Goal: Contribute content

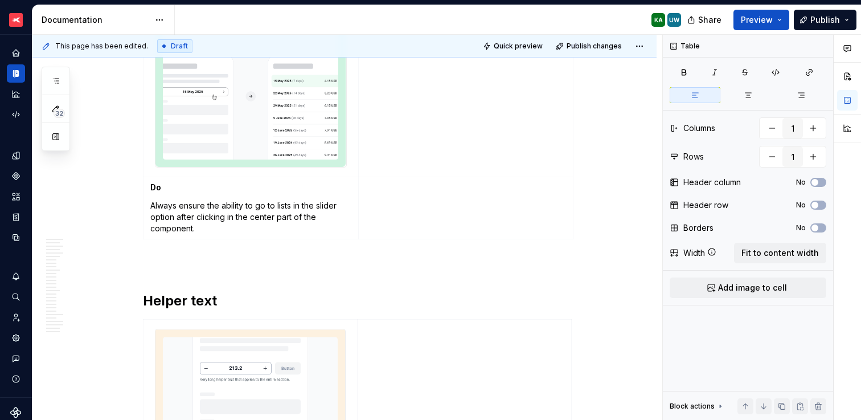
scroll to position [6868, 0]
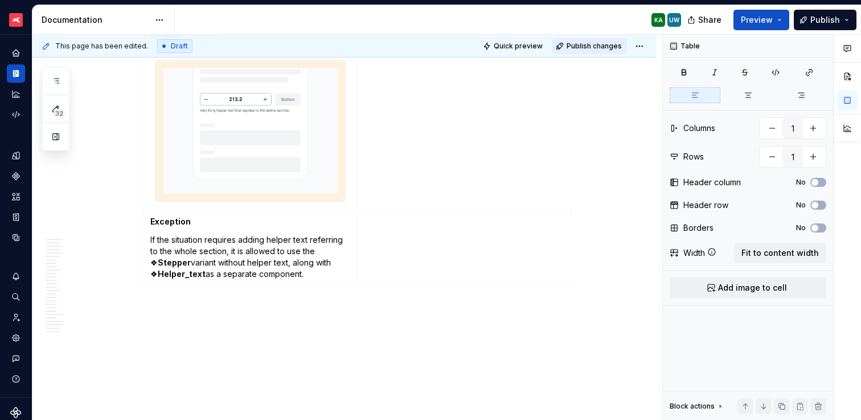
click at [591, 51] on button "Publish changes" at bounding box center [589, 46] width 75 height 16
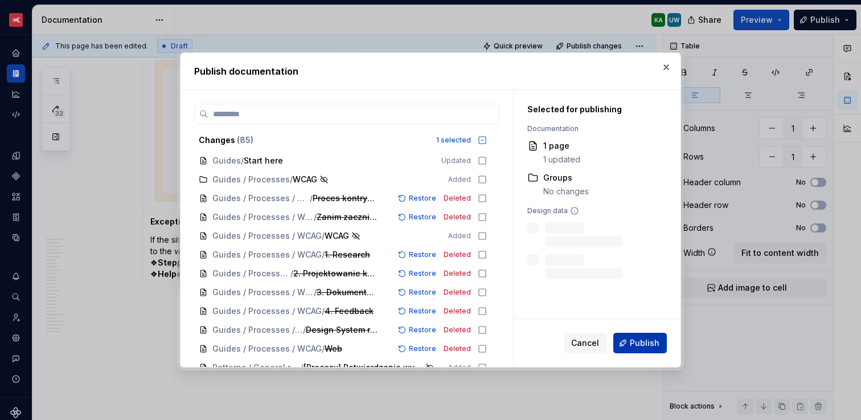
click at [645, 340] on span "Publish" at bounding box center [645, 342] width 30 height 11
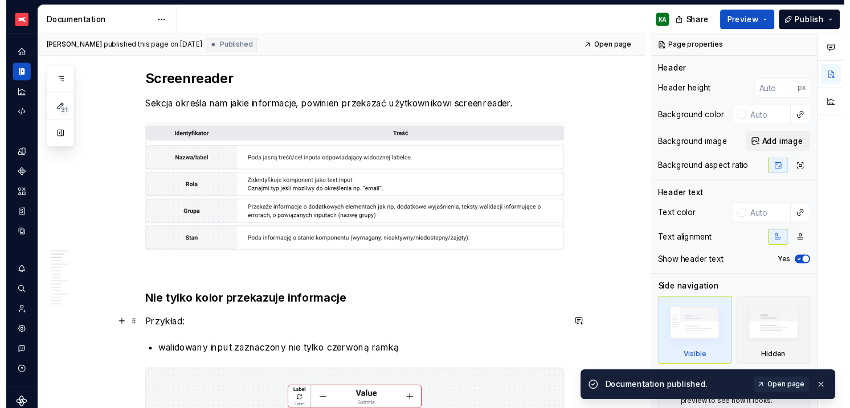
scroll to position [296, 0]
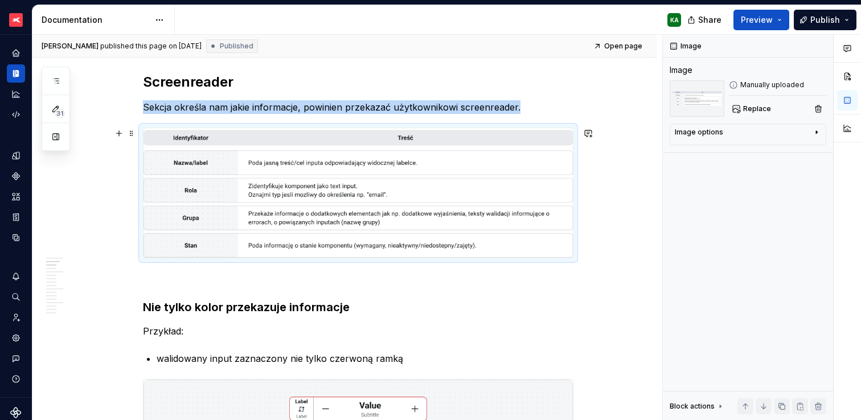
click at [445, 204] on img at bounding box center [358, 192] width 429 height 129
click at [756, 108] on span "Replace" at bounding box center [757, 108] width 28 height 9
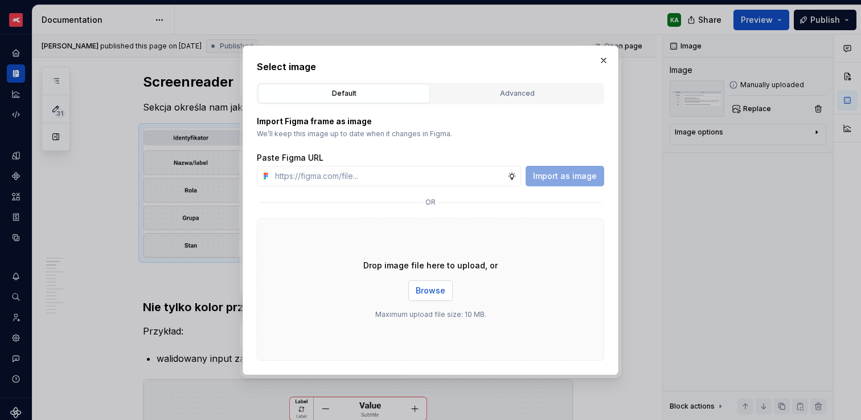
click at [425, 293] on span "Browse" at bounding box center [431, 290] width 30 height 11
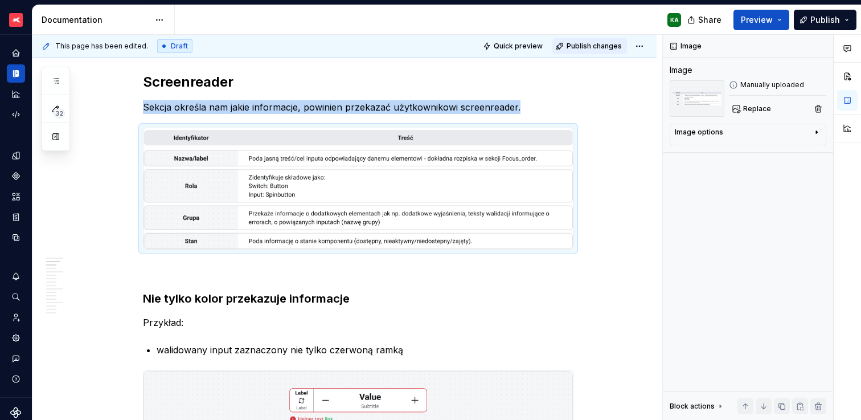
click at [590, 47] on span "Publish changes" at bounding box center [594, 46] width 55 height 9
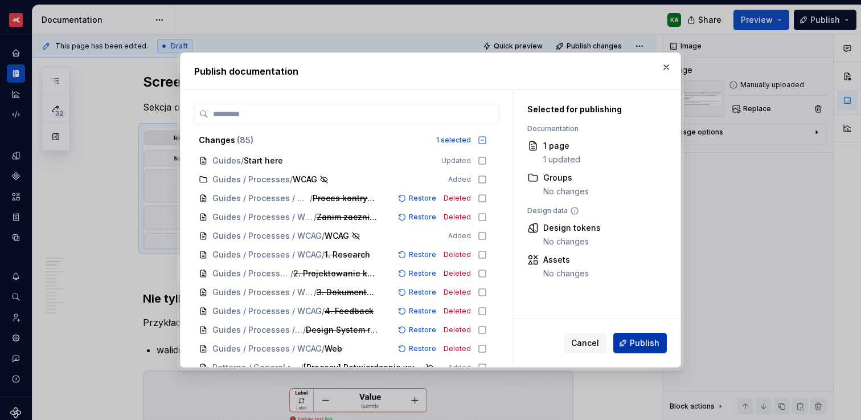
click at [633, 345] on span "Publish" at bounding box center [645, 342] width 30 height 11
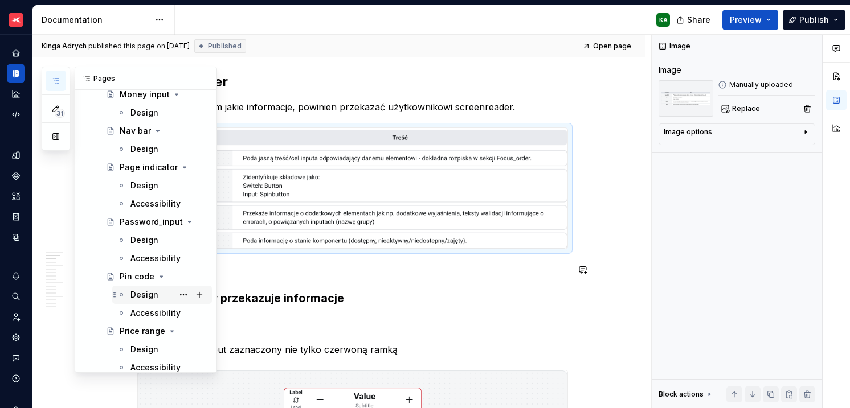
scroll to position [3889, 0]
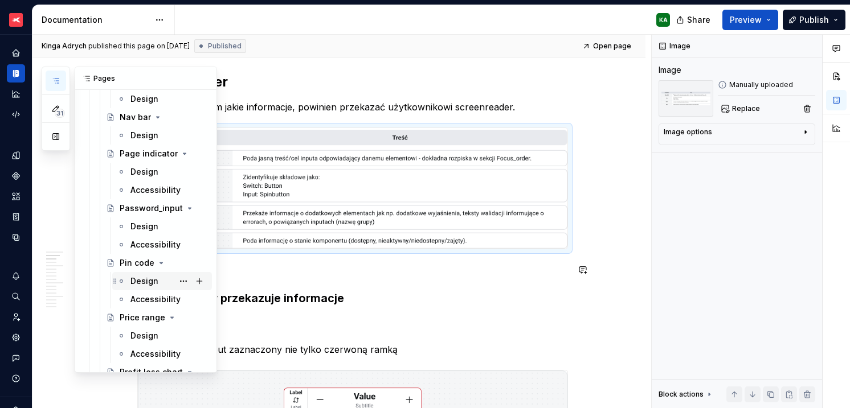
click at [144, 283] on div "Design" at bounding box center [144, 281] width 28 height 11
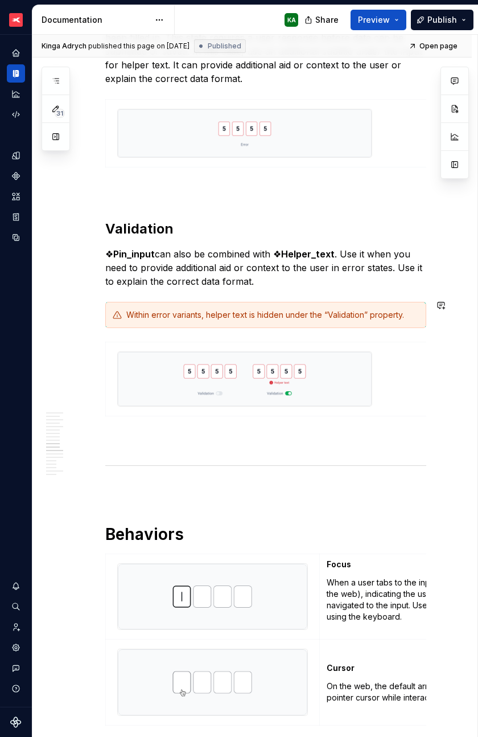
scroll to position [2276, 0]
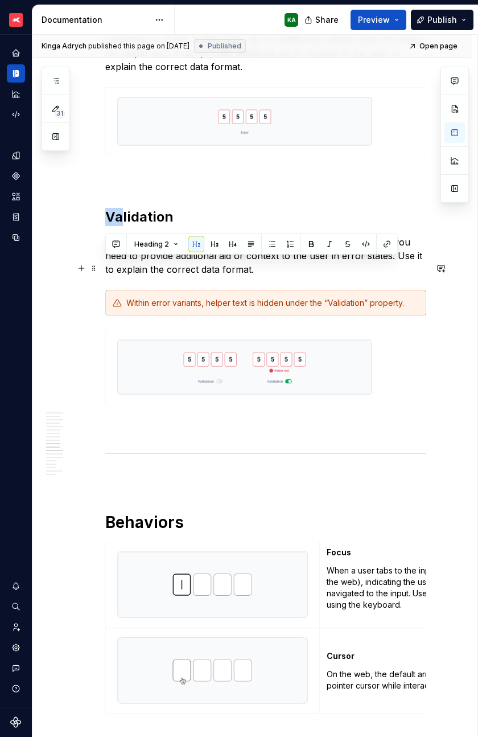
drag, startPoint x: 107, startPoint y: 256, endPoint x: 120, endPoint y: 267, distance: 16.2
click at [120, 267] on div "General Anatomy 1. Single field The single data container. Instead of using one…" at bounding box center [265, 168] width 321 height 4410
click at [110, 226] on h2 "Validation" at bounding box center [265, 217] width 321 height 18
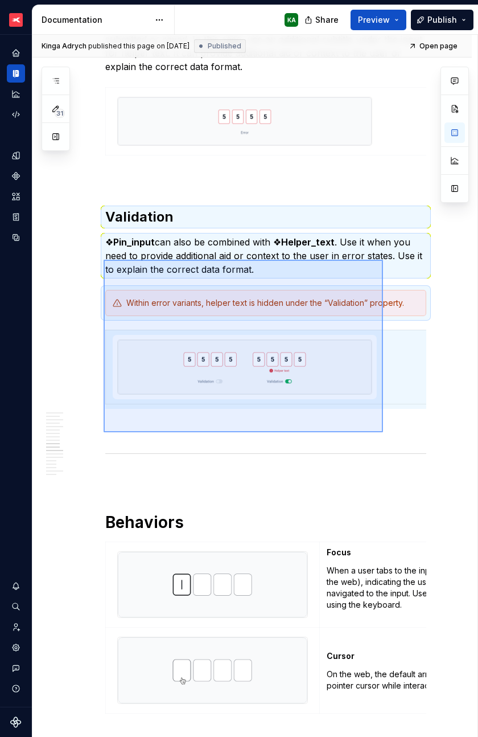
drag, startPoint x: 104, startPoint y: 260, endPoint x: 383, endPoint y: 432, distance: 328.6
click at [383, 419] on div "Kinga Adrych published this page on [DATE] Published Open page Pin code A Pin c…" at bounding box center [254, 386] width 445 height 703
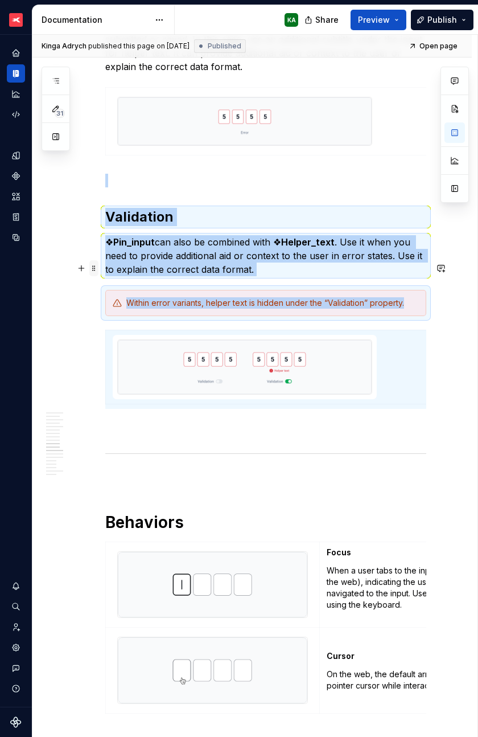
click at [95, 269] on span at bounding box center [93, 268] width 9 height 16
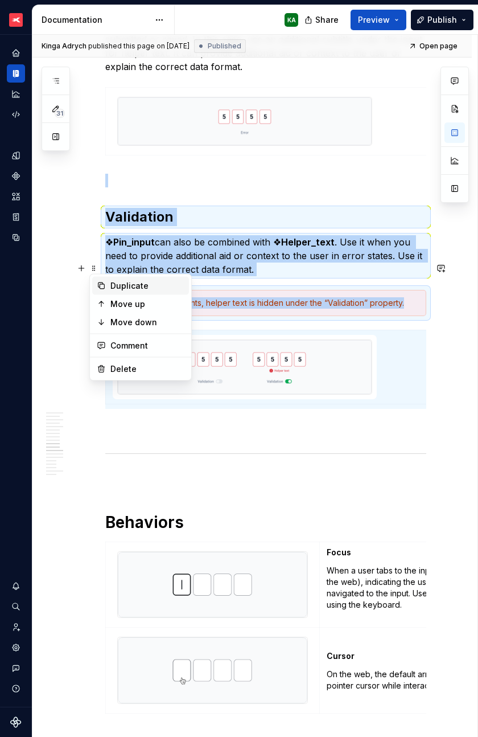
click at [114, 282] on div "Duplicate" at bounding box center [147, 285] width 74 height 11
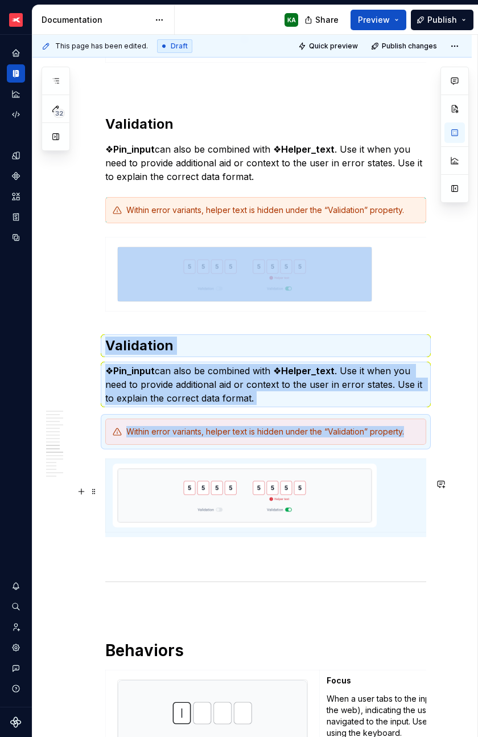
scroll to position [2434, 0]
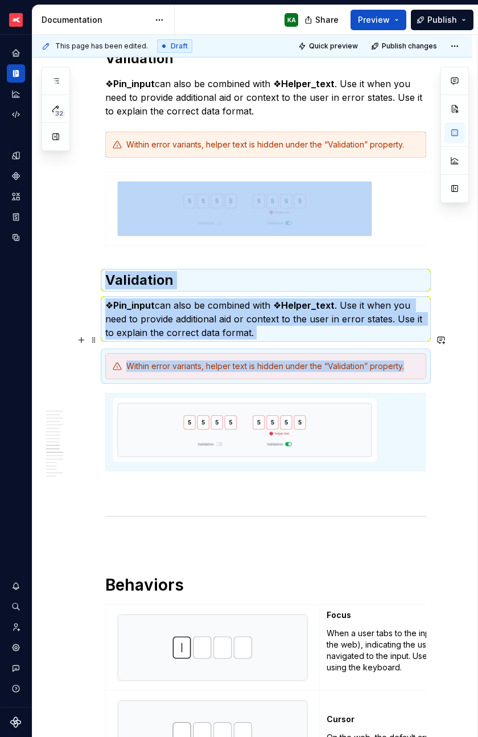
click at [107, 289] on h2 "Validation" at bounding box center [265, 280] width 321 height 18
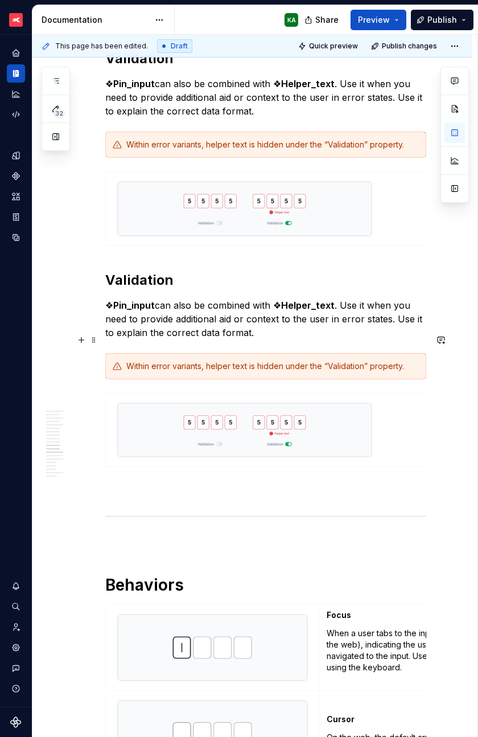
click at [109, 289] on h2 "Validation" at bounding box center [265, 280] width 321 height 18
click at [106, 289] on h2 "Validation" at bounding box center [265, 280] width 321 height 18
click at [136, 289] on h2 "Validation" at bounding box center [265, 280] width 321 height 18
click at [132, 339] on p "❖ Pin_input can also be combined with ❖ Helper_text . Use it when you need to p…" at bounding box center [265, 318] width 321 height 41
click at [124, 289] on h2 "Validation" at bounding box center [265, 280] width 321 height 18
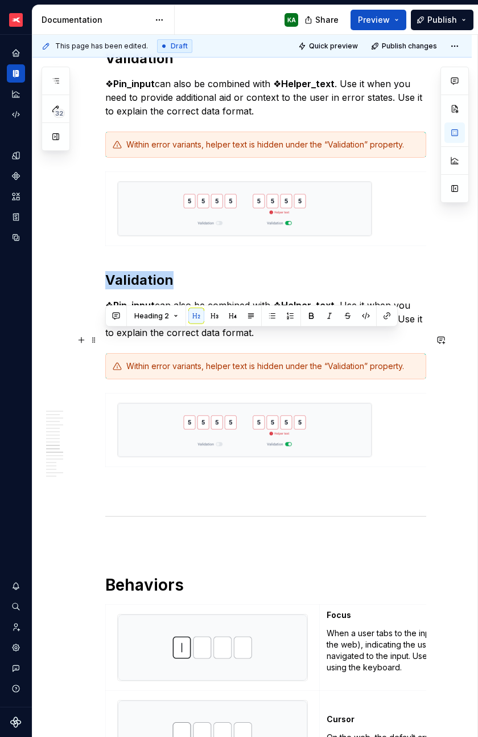
click at [124, 289] on h2 "Validation" at bounding box center [265, 280] width 321 height 18
click at [107, 289] on h2 "Validation" at bounding box center [265, 280] width 321 height 18
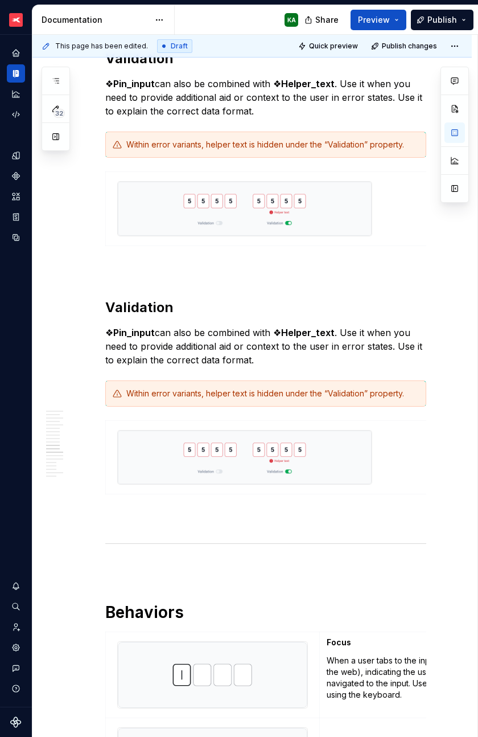
click at [146, 317] on h2 "Validation" at bounding box center [265, 307] width 321 height 18
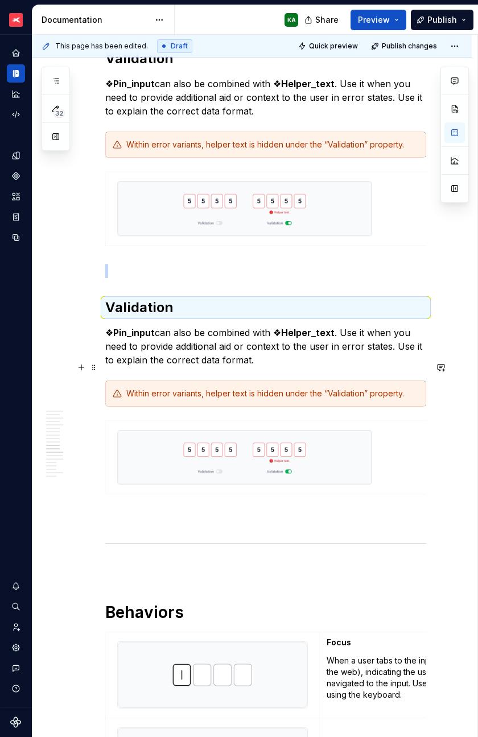
click at [147, 317] on h2 "Validation" at bounding box center [265, 307] width 321 height 18
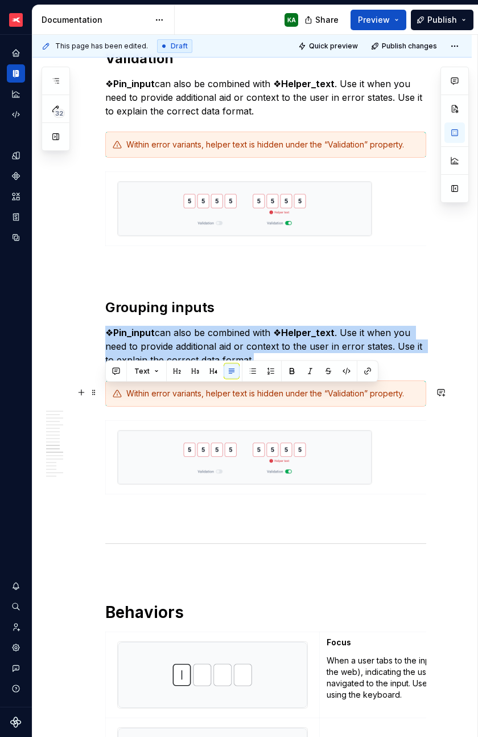
drag, startPoint x: 244, startPoint y: 417, endPoint x: 103, endPoint y: 392, distance: 142.9
click at [103, 392] on div "General Anatomy 1. Single field The single data container. Instead of using one…" at bounding box center [252, 237] width 440 height 4921
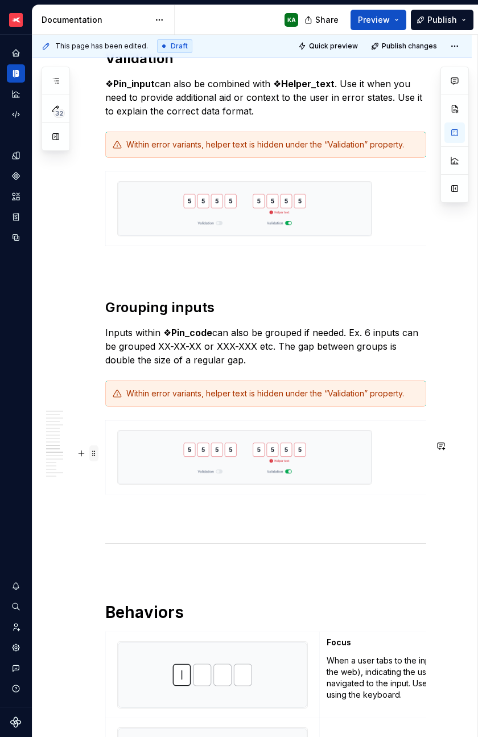
click at [96, 419] on span at bounding box center [93, 453] width 9 height 16
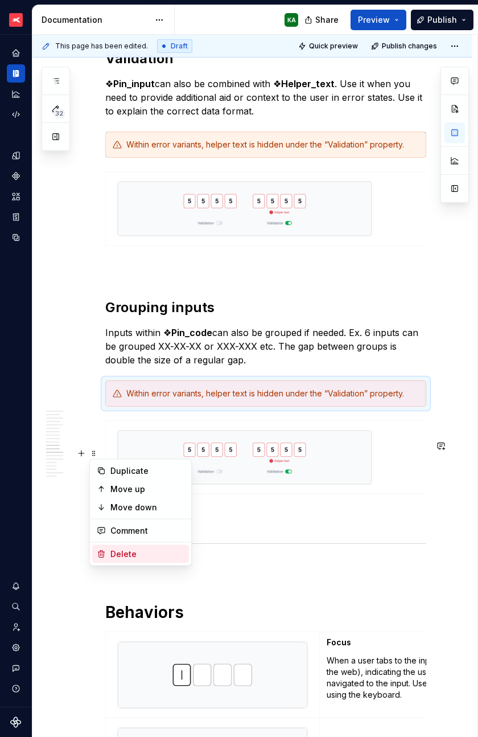
click at [136, 419] on div "Delete" at bounding box center [147, 553] width 74 height 11
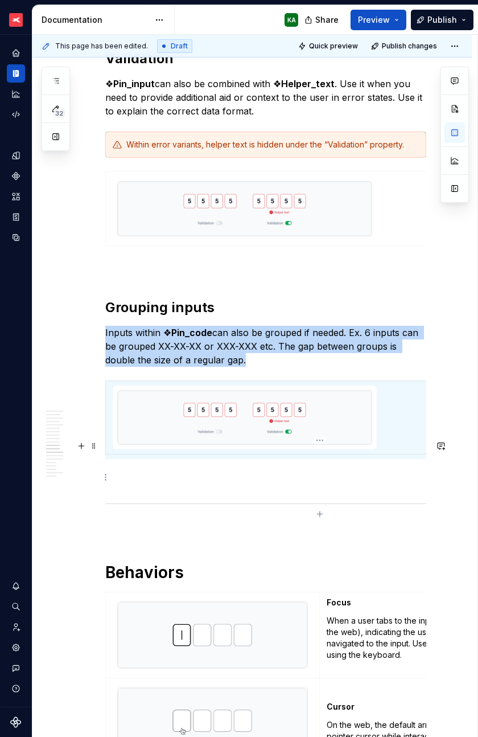
click at [304, 419] on img at bounding box center [245, 418] width 254 height 54
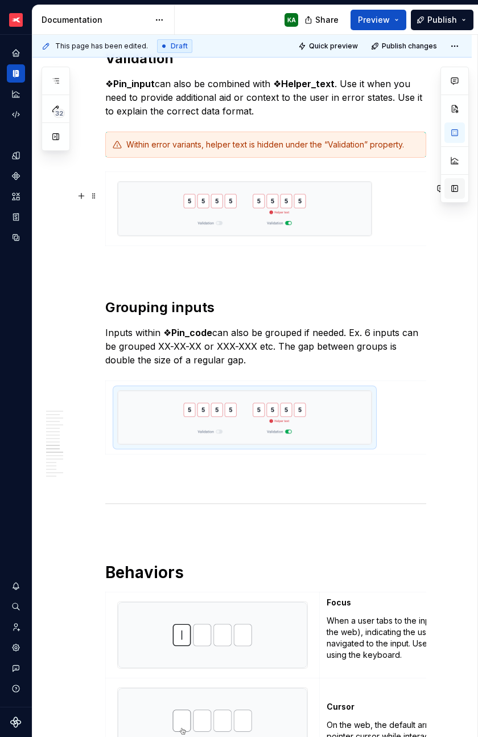
click at [453, 190] on button "button" at bounding box center [455, 188] width 21 height 21
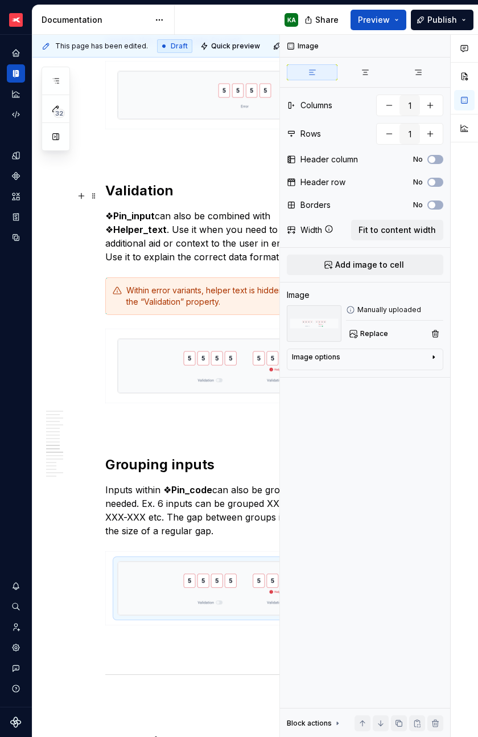
scroll to position [2473, 0]
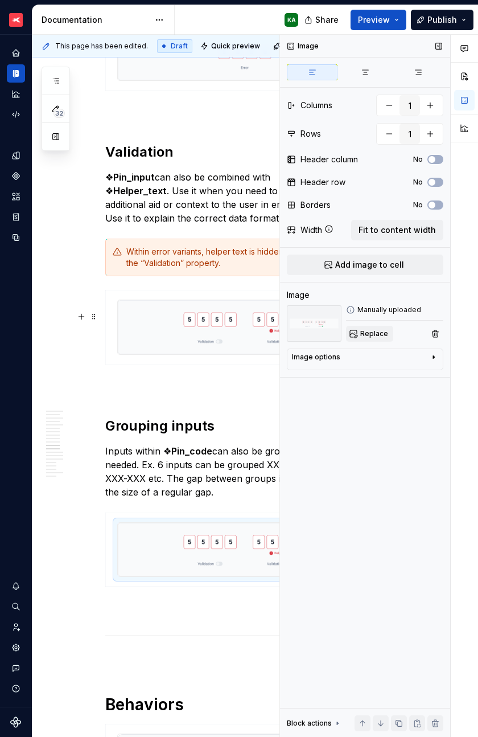
click at [368, 330] on span "Replace" at bounding box center [375, 333] width 28 height 9
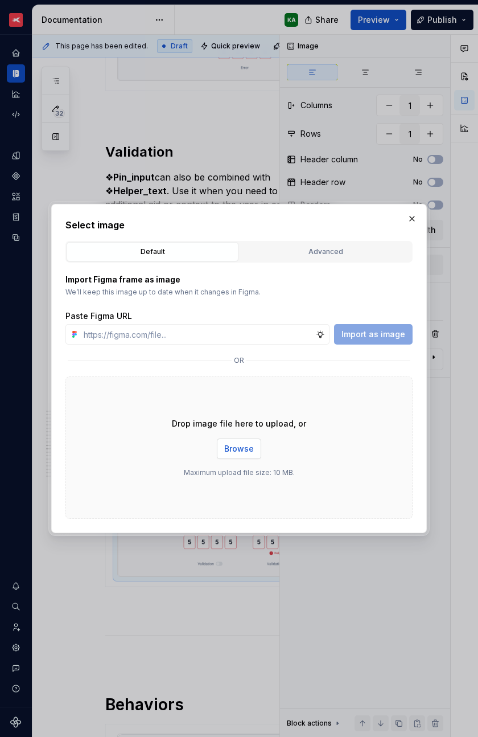
click at [247, 419] on span "Browse" at bounding box center [239, 448] width 30 height 11
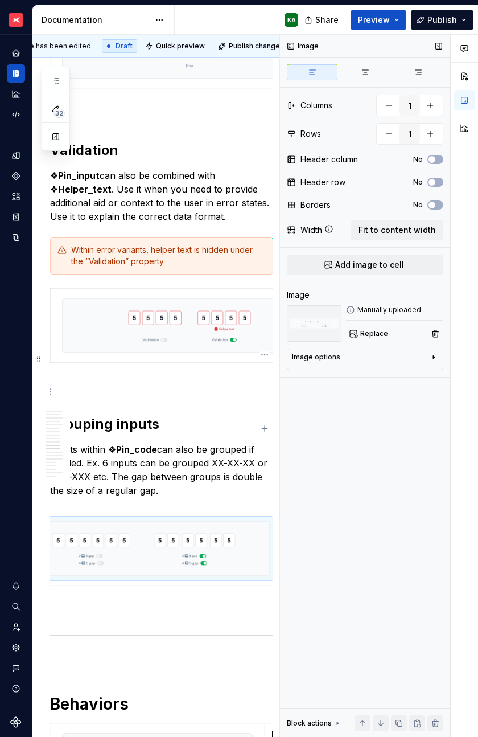
scroll to position [2475, 55]
click at [439, 46] on button "button" at bounding box center [439, 46] width 16 height 16
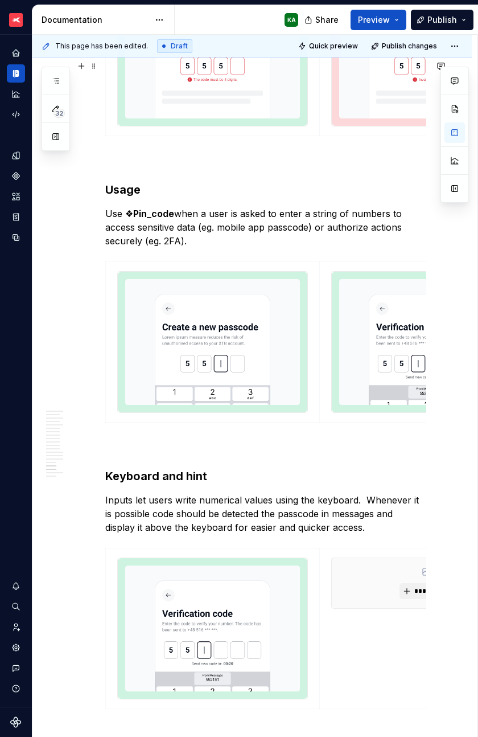
scroll to position [3735, 0]
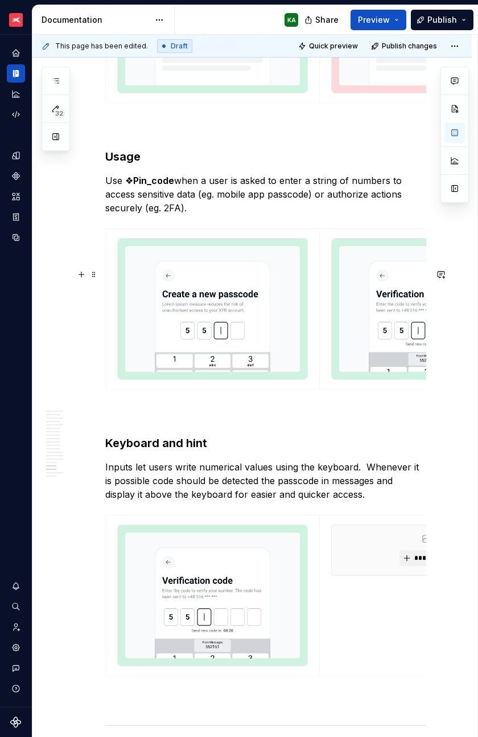
click at [156, 186] on strong "Pin_code" at bounding box center [153, 180] width 41 height 11
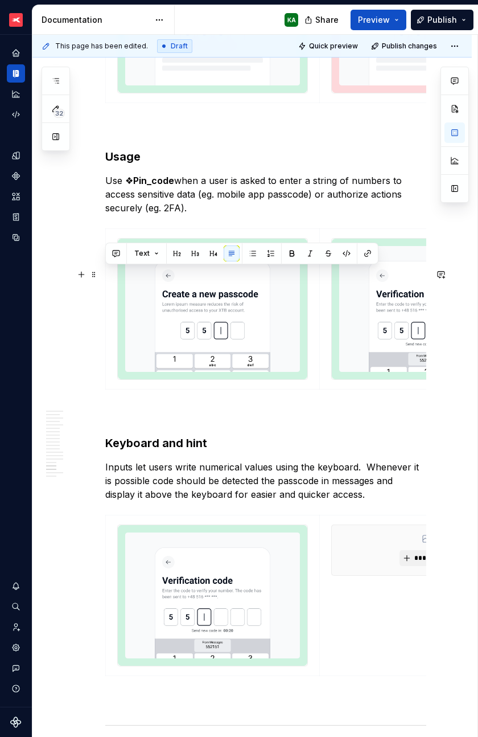
drag, startPoint x: 107, startPoint y: 276, endPoint x: 190, endPoint y: 308, distance: 89.1
click at [190, 215] on p "Use ❖ Pin_code when a user is asked to enter a string of numbers to access sens…" at bounding box center [265, 194] width 321 height 41
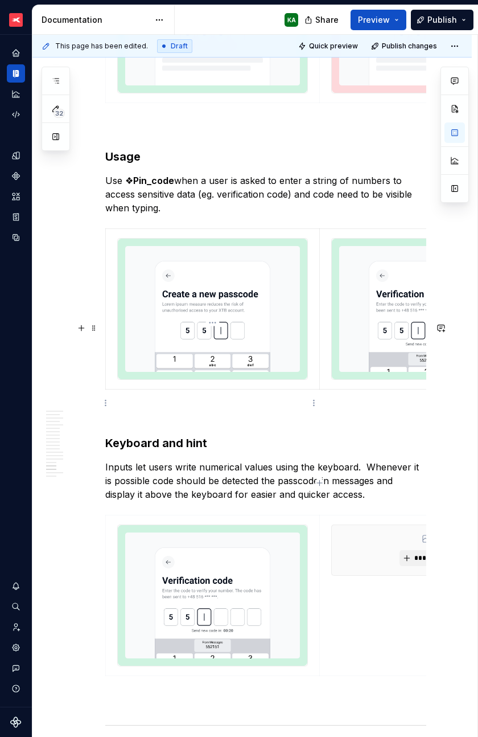
click at [230, 369] on img at bounding box center [213, 309] width 190 height 141
click at [353, 360] on img at bounding box center [427, 309] width 190 height 141
click at [222, 364] on img at bounding box center [213, 309] width 190 height 141
click at [336, 355] on img at bounding box center [427, 309] width 190 height 141
click at [456, 191] on button "button" at bounding box center [455, 188] width 21 height 21
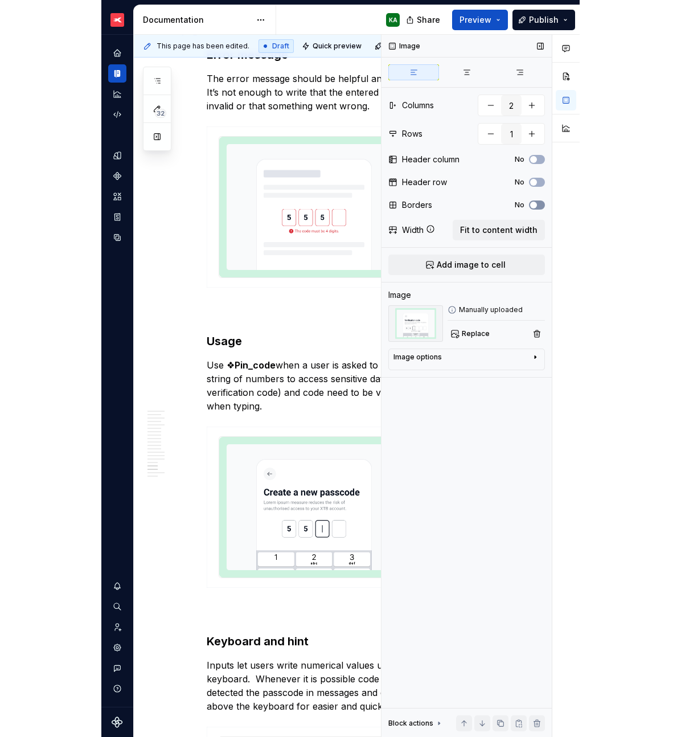
scroll to position [3851, 0]
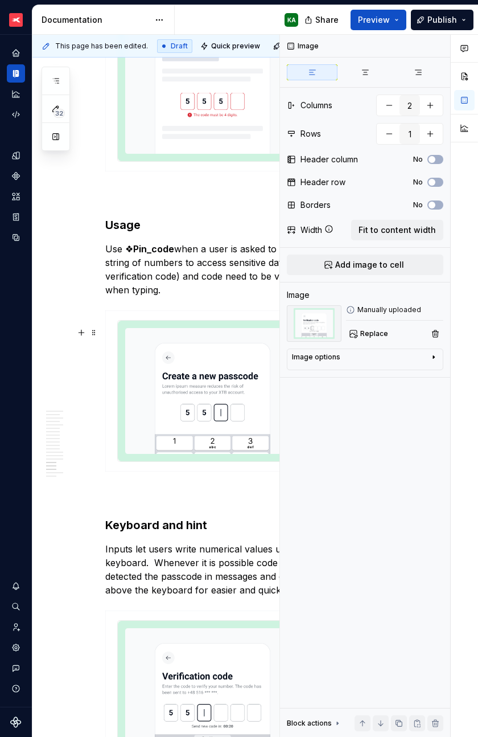
click at [212, 233] on h3 "Usage" at bounding box center [216, 225] width 223 height 16
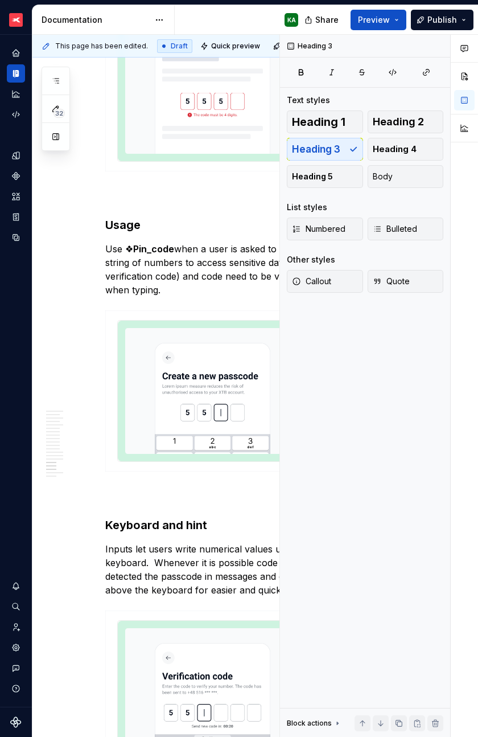
click at [466, 342] on div at bounding box center [464, 386] width 27 height 703
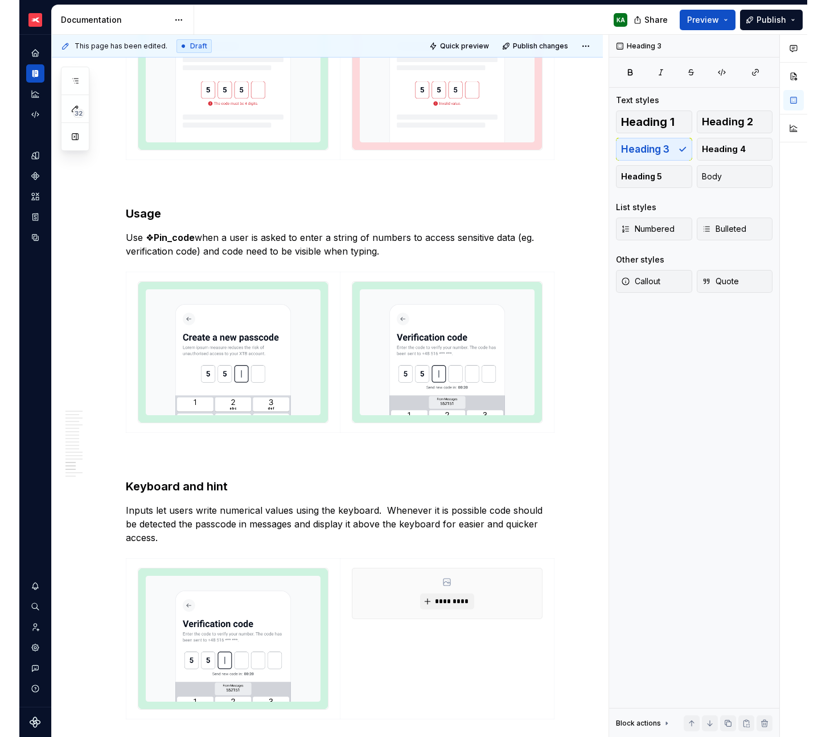
scroll to position [3458, 0]
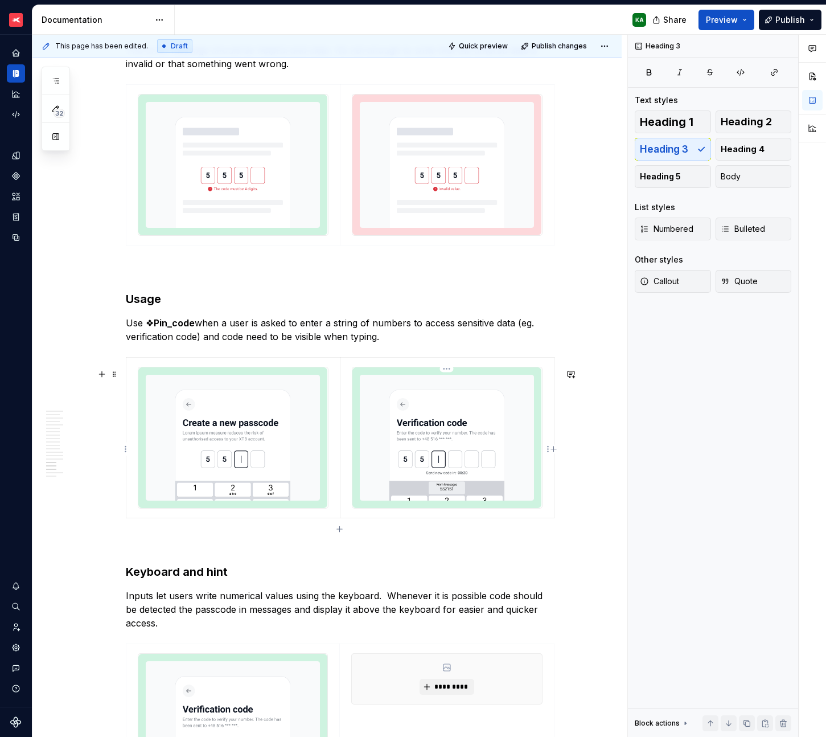
click at [461, 404] on img at bounding box center [448, 437] width 190 height 141
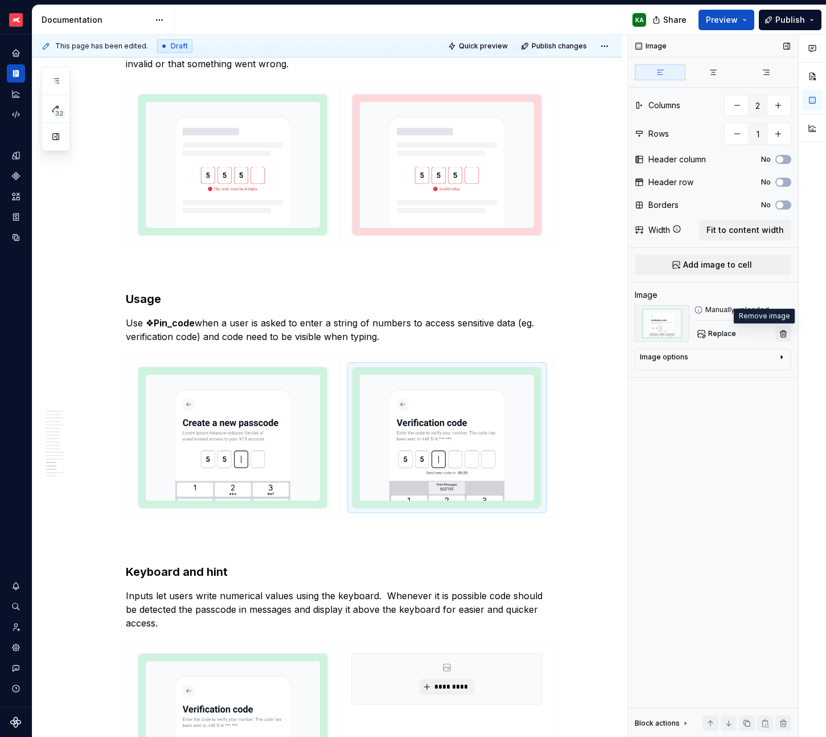
click at [786, 332] on button "button" at bounding box center [784, 334] width 16 height 16
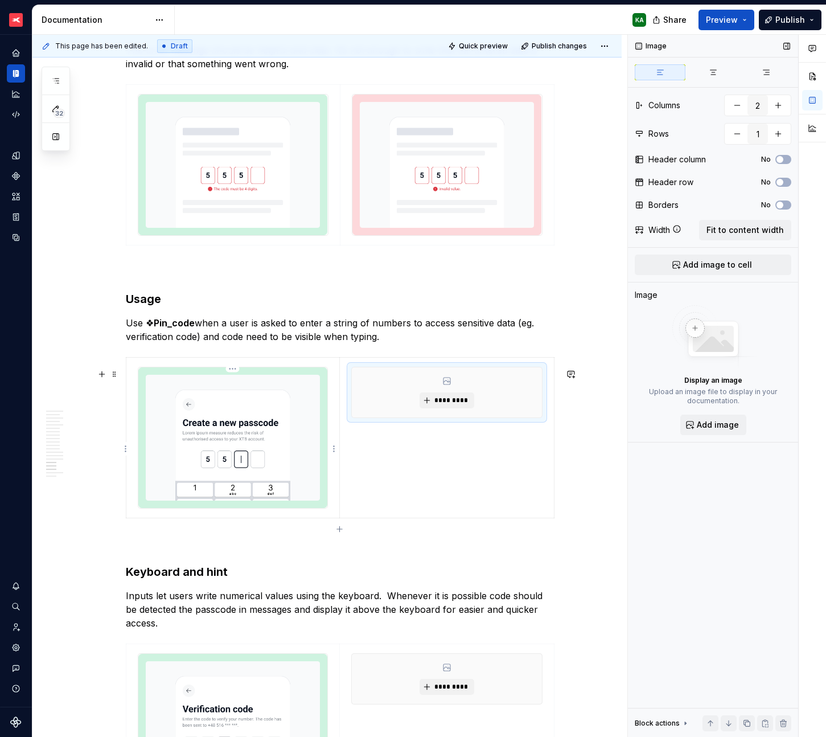
click at [313, 376] on div at bounding box center [233, 438] width 191 height 142
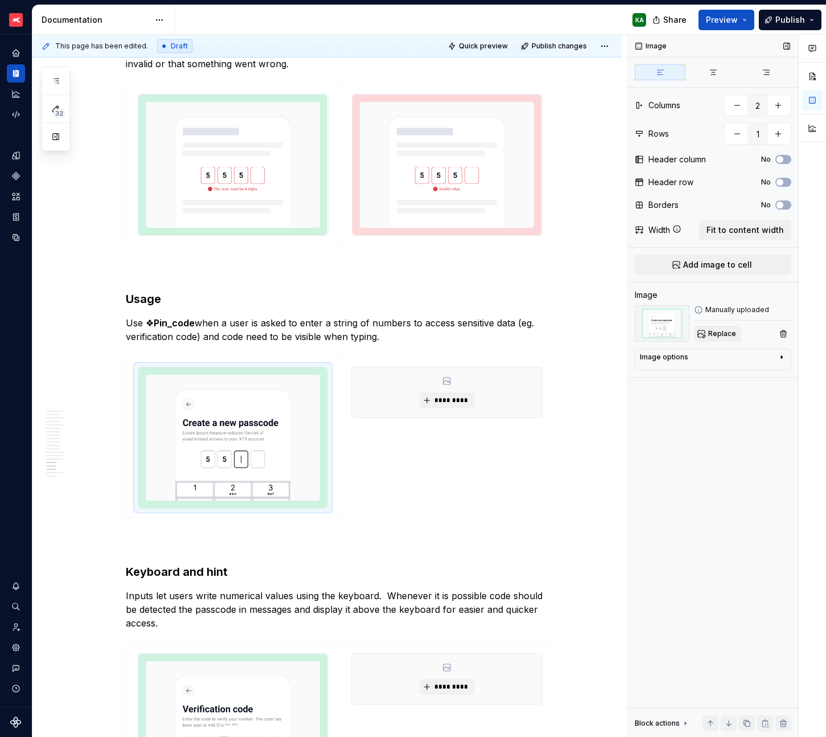
click at [721, 331] on span "Replace" at bounding box center [723, 333] width 28 height 9
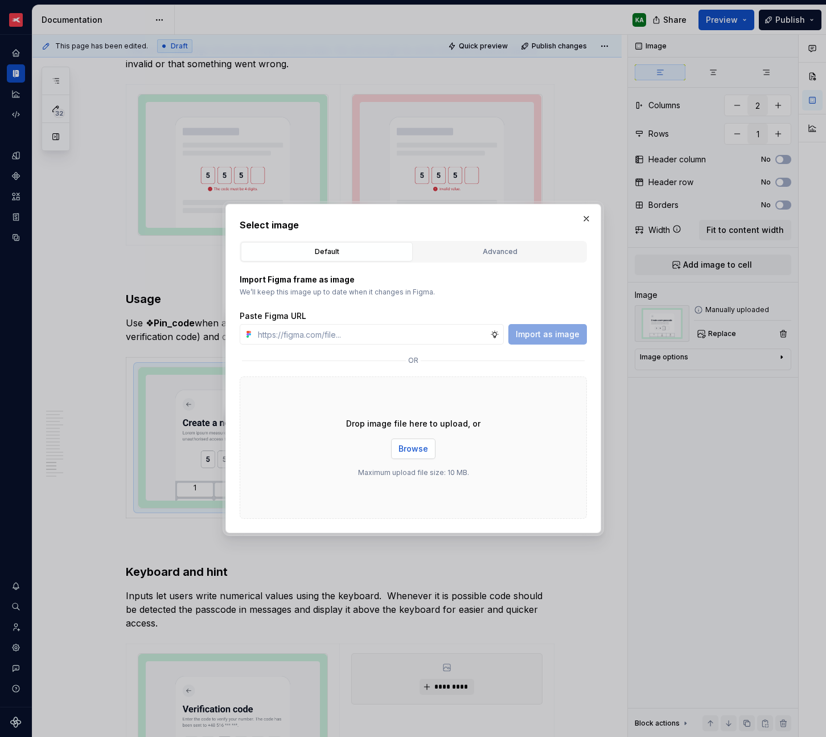
click at [426, 419] on span "Browse" at bounding box center [414, 448] width 30 height 11
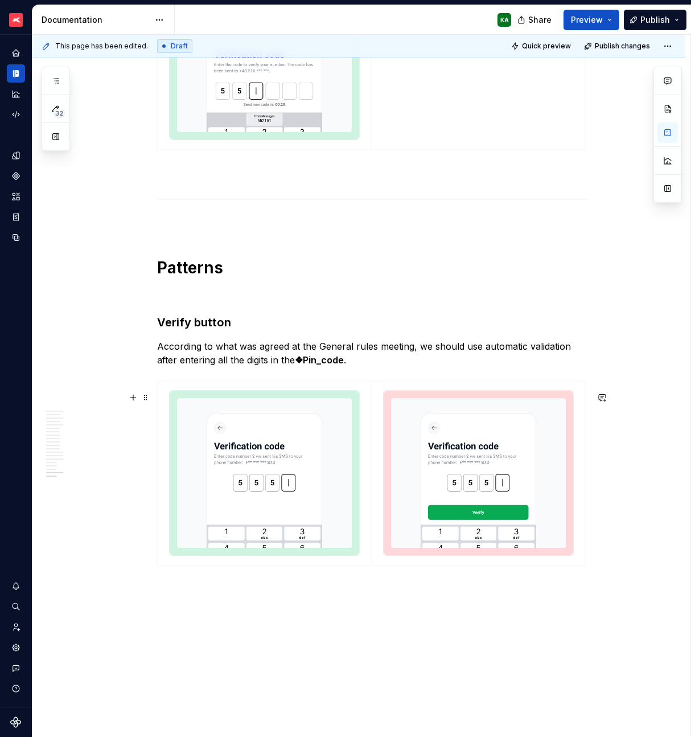
scroll to position [4119, 0]
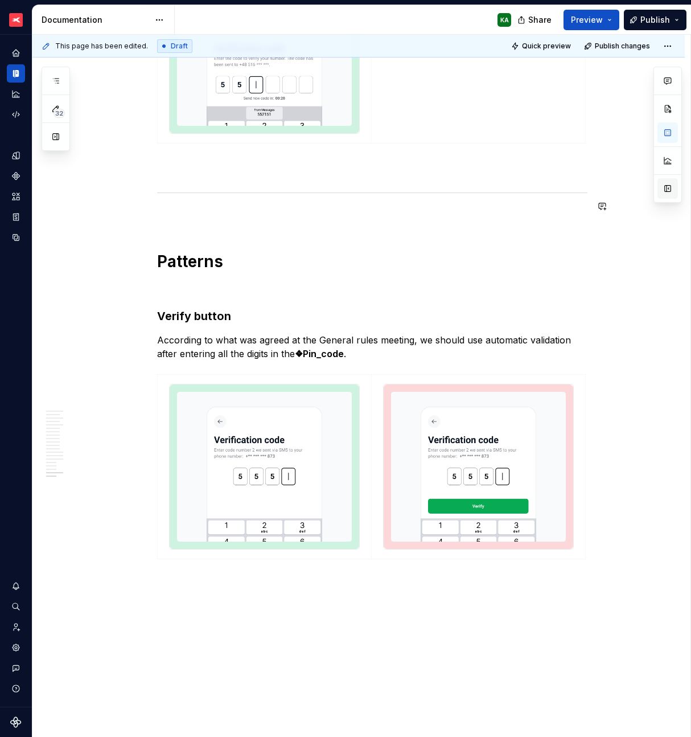
click at [669, 190] on button "button" at bounding box center [668, 188] width 21 height 21
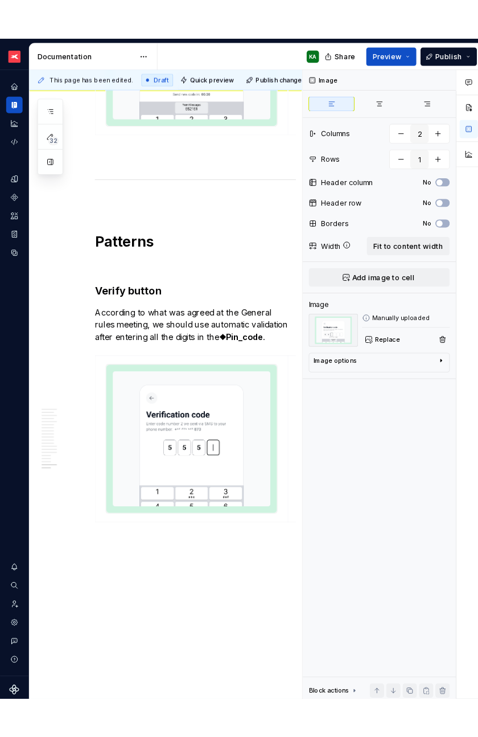
scroll to position [4515, 0]
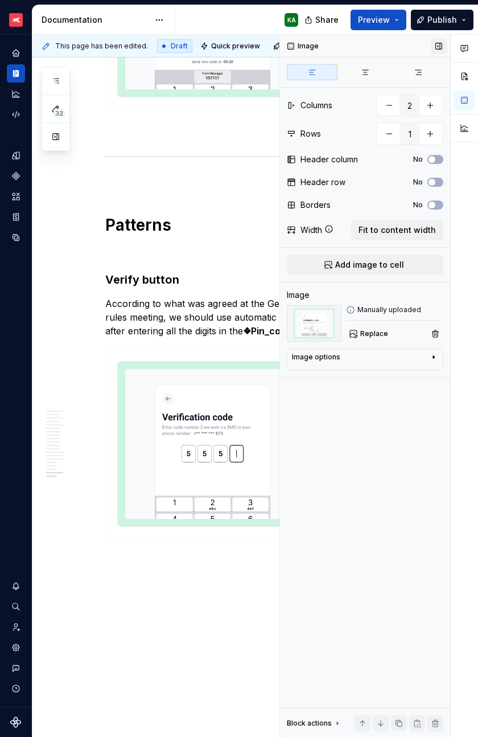
click at [439, 44] on button "button" at bounding box center [439, 46] width 16 height 16
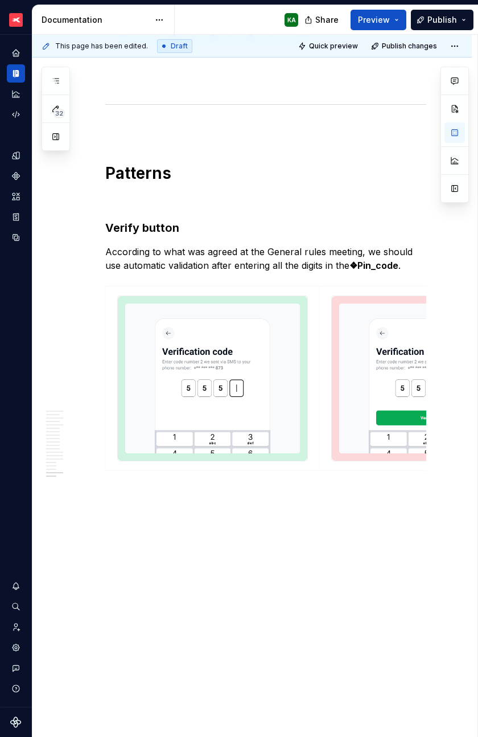
scroll to position [4475, 0]
click at [406, 45] on span "Publish changes" at bounding box center [409, 46] width 55 height 9
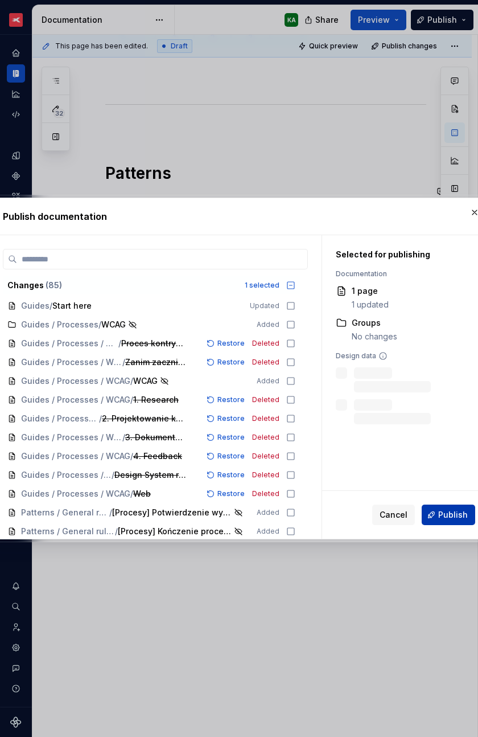
click at [444, 419] on span "Publish" at bounding box center [454, 514] width 30 height 11
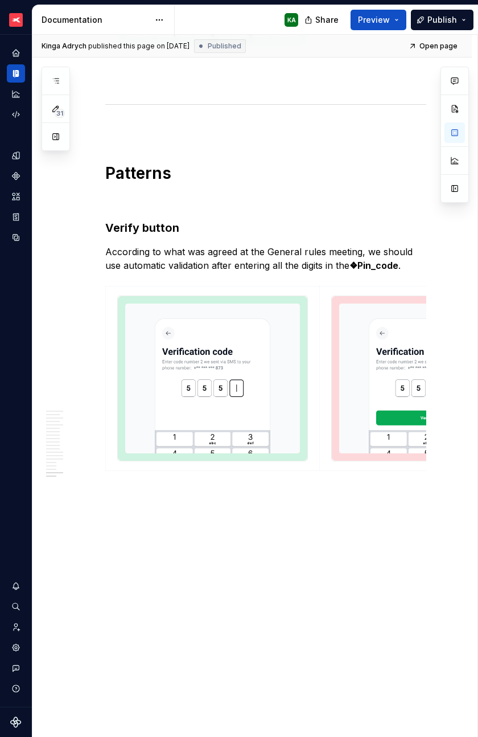
type textarea "*"
